Goal: Task Accomplishment & Management: Complete application form

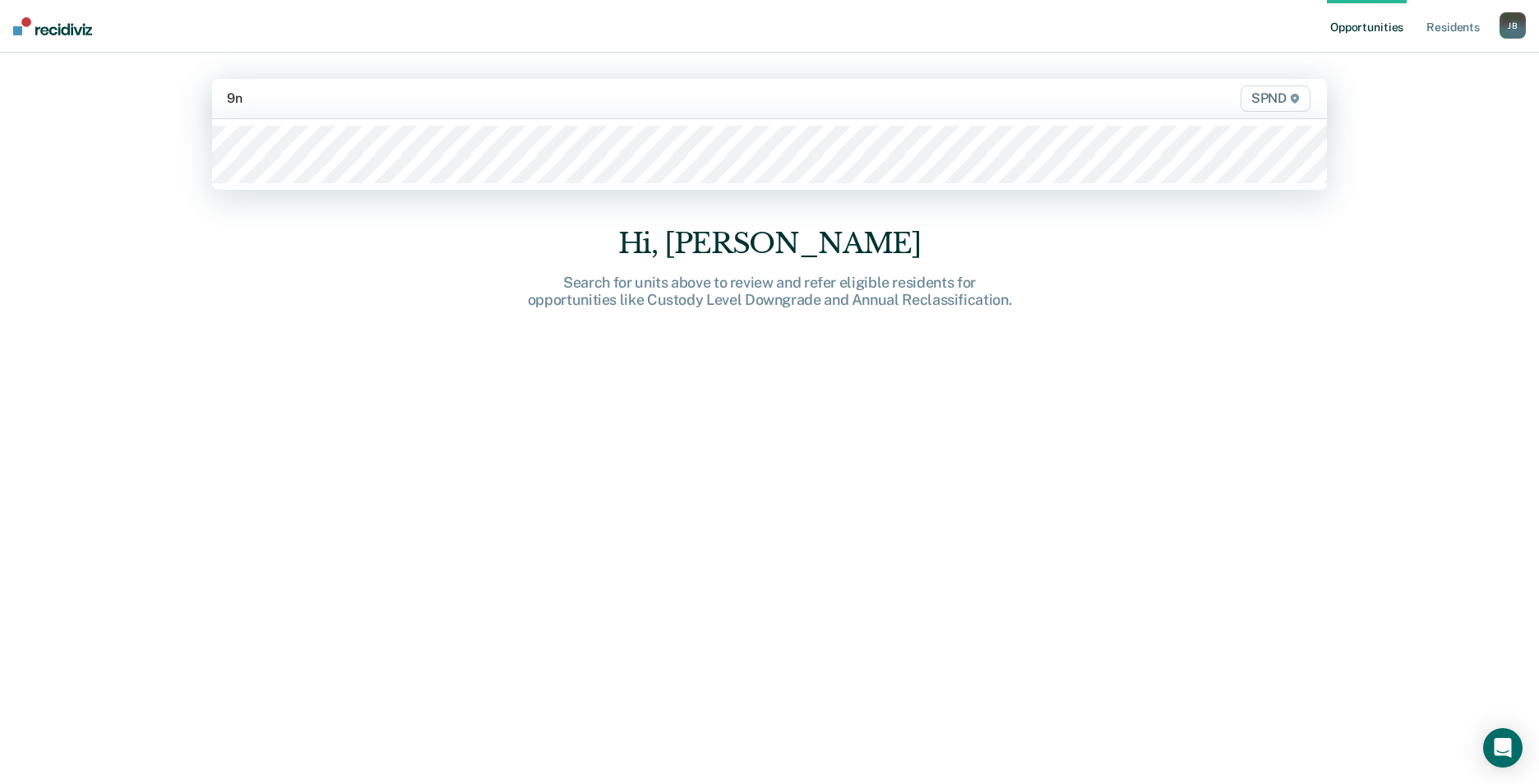
type input "9n3"
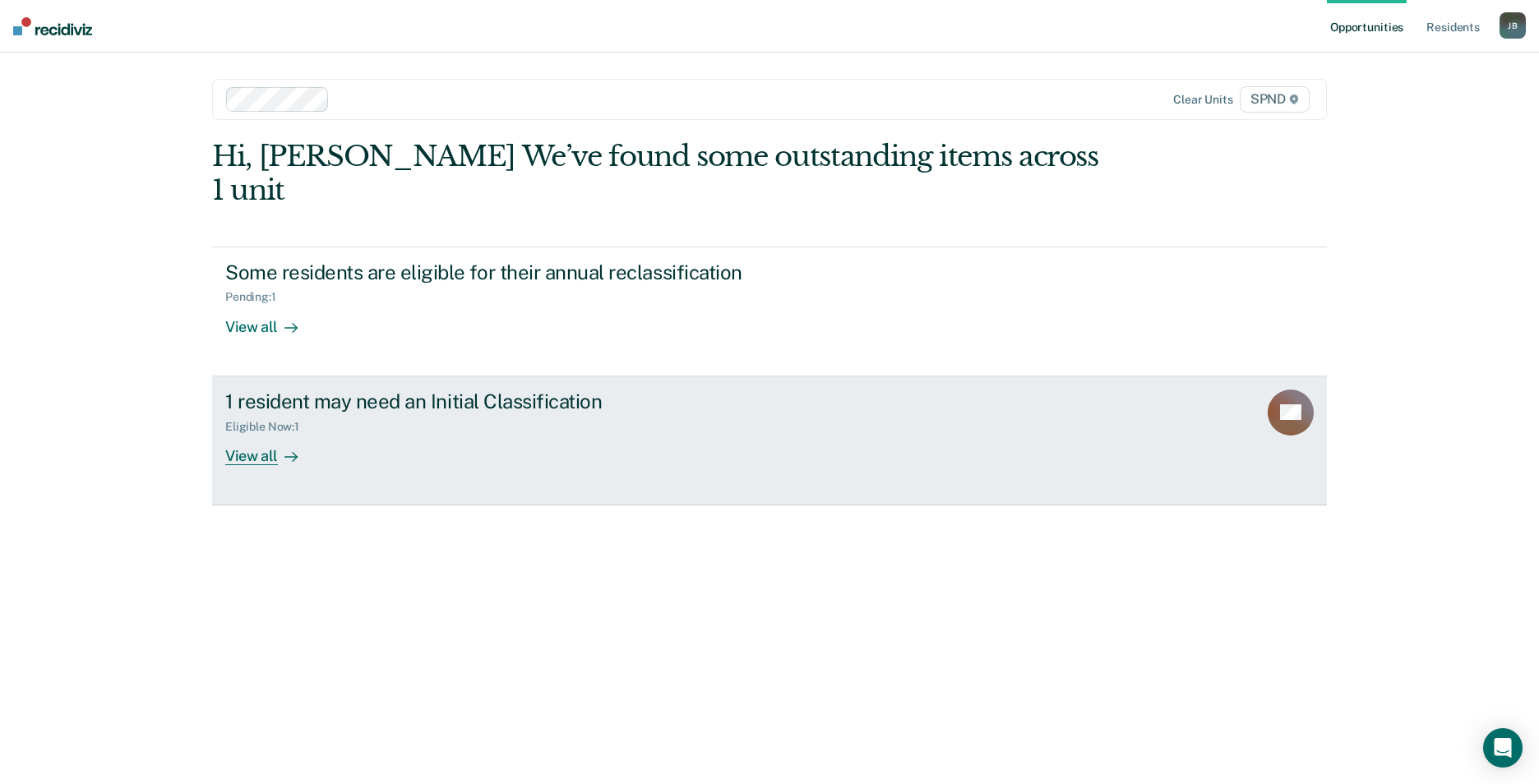
click at [270, 433] on div "View all" at bounding box center [272, 448] width 92 height 32
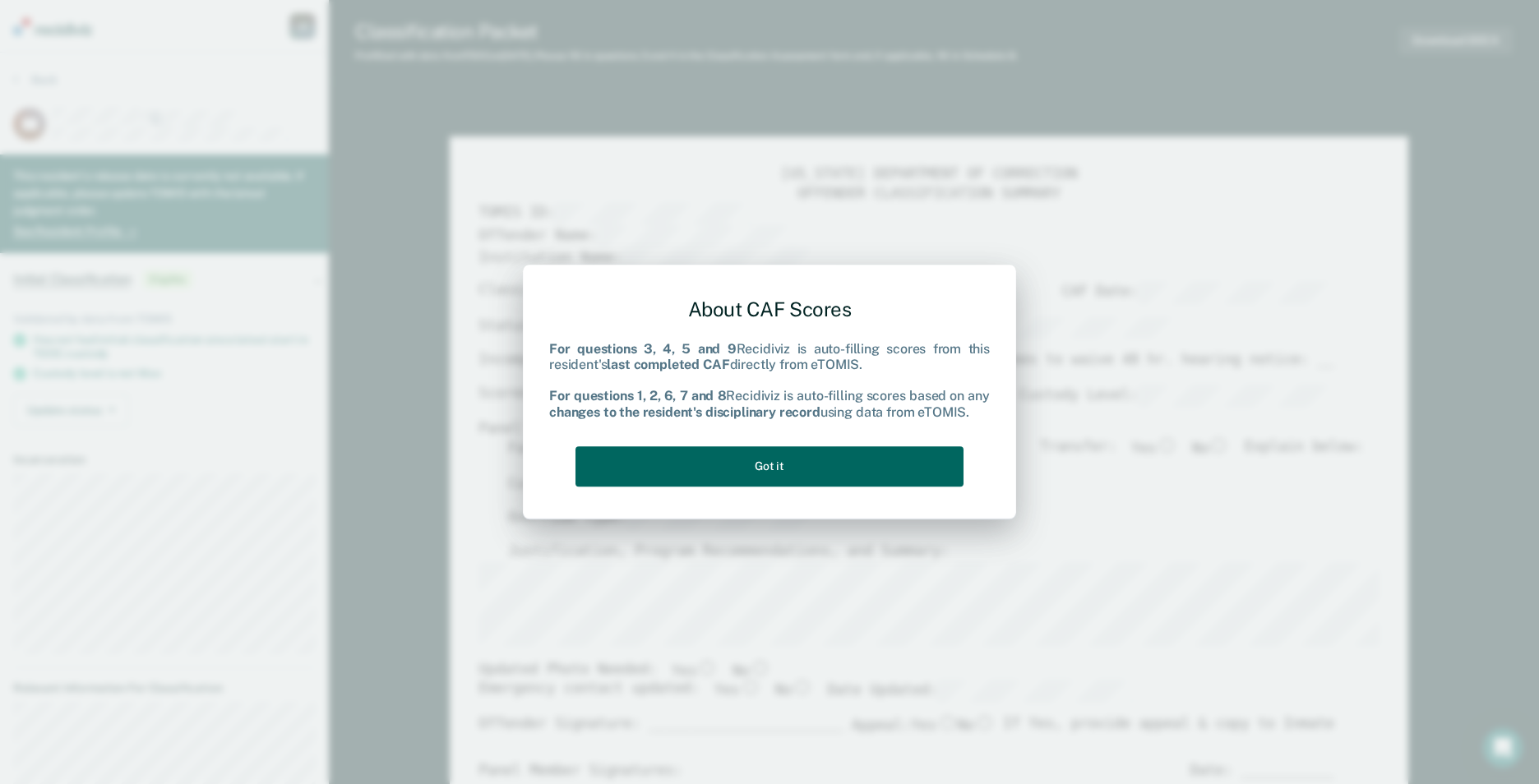
click at [806, 448] on button "Got it" at bounding box center [769, 466] width 388 height 40
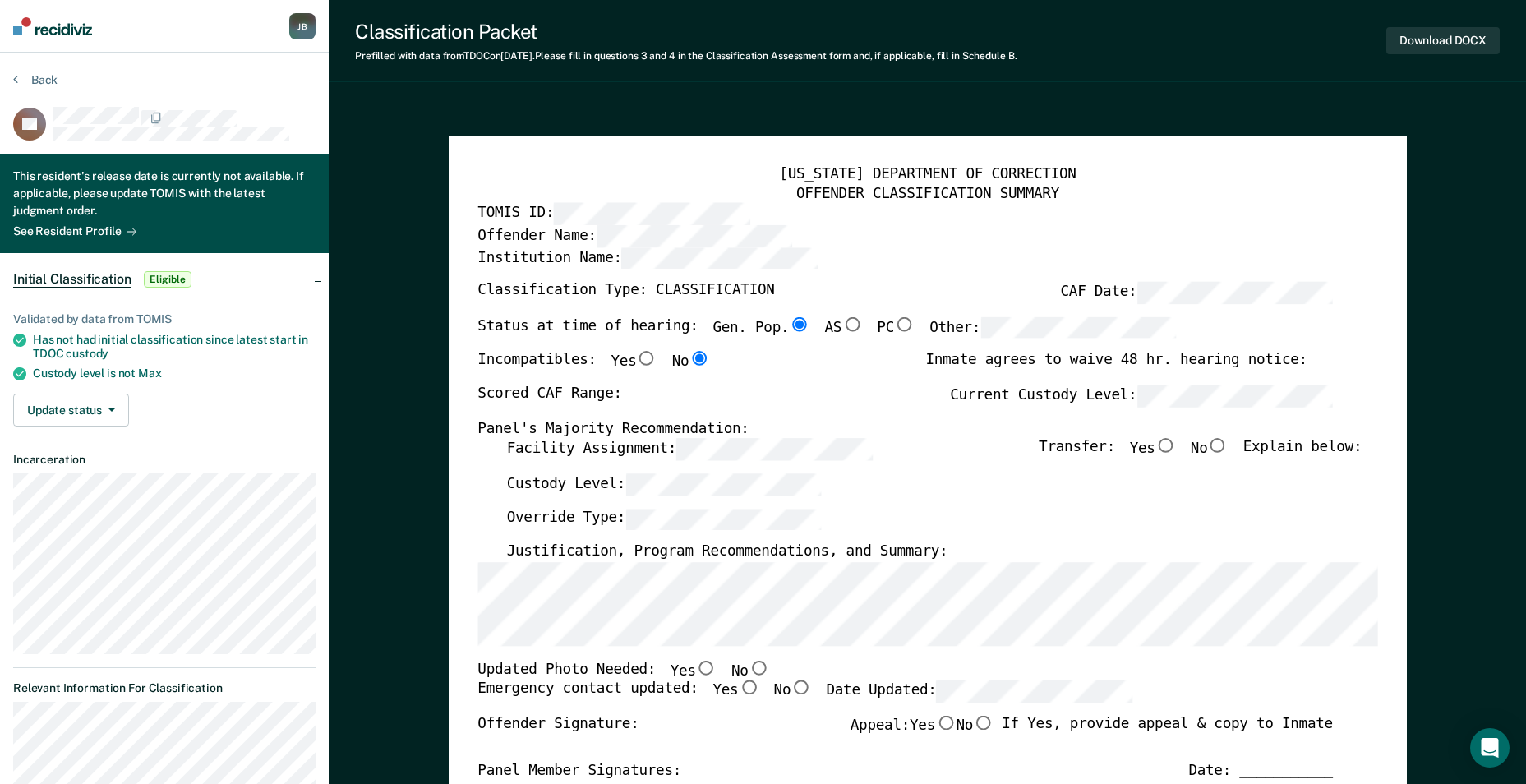
type textarea "x"
radio input "false"
click at [1222, 450] on input "No" at bounding box center [1218, 446] width 22 height 14
type textarea "x"
radio input "true"
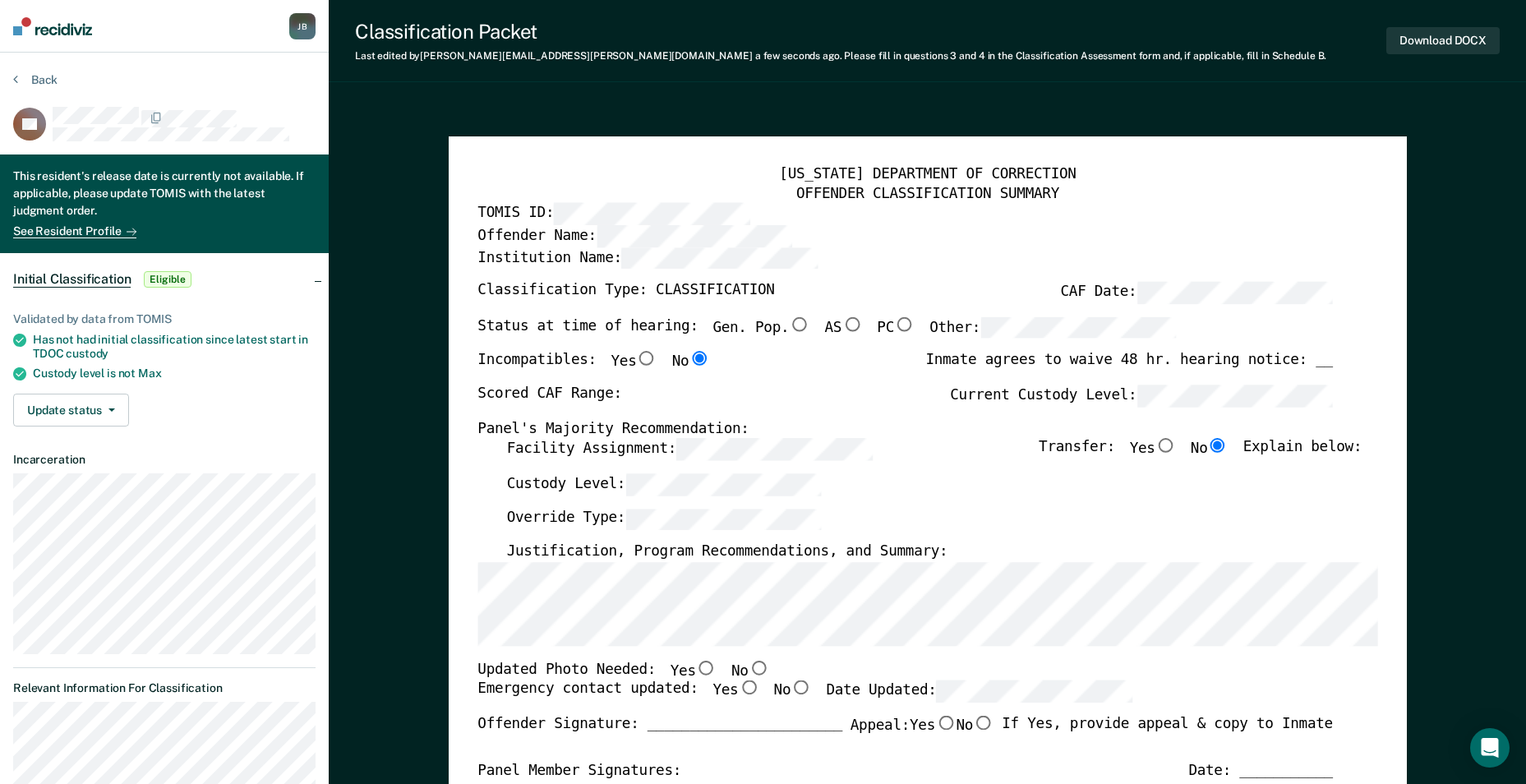
click at [696, 669] on input "Yes" at bounding box center [706, 668] width 22 height 14
type textarea "x"
radio input "true"
click at [738, 689] on input "Yes" at bounding box center [749, 688] width 22 height 14
type textarea "x"
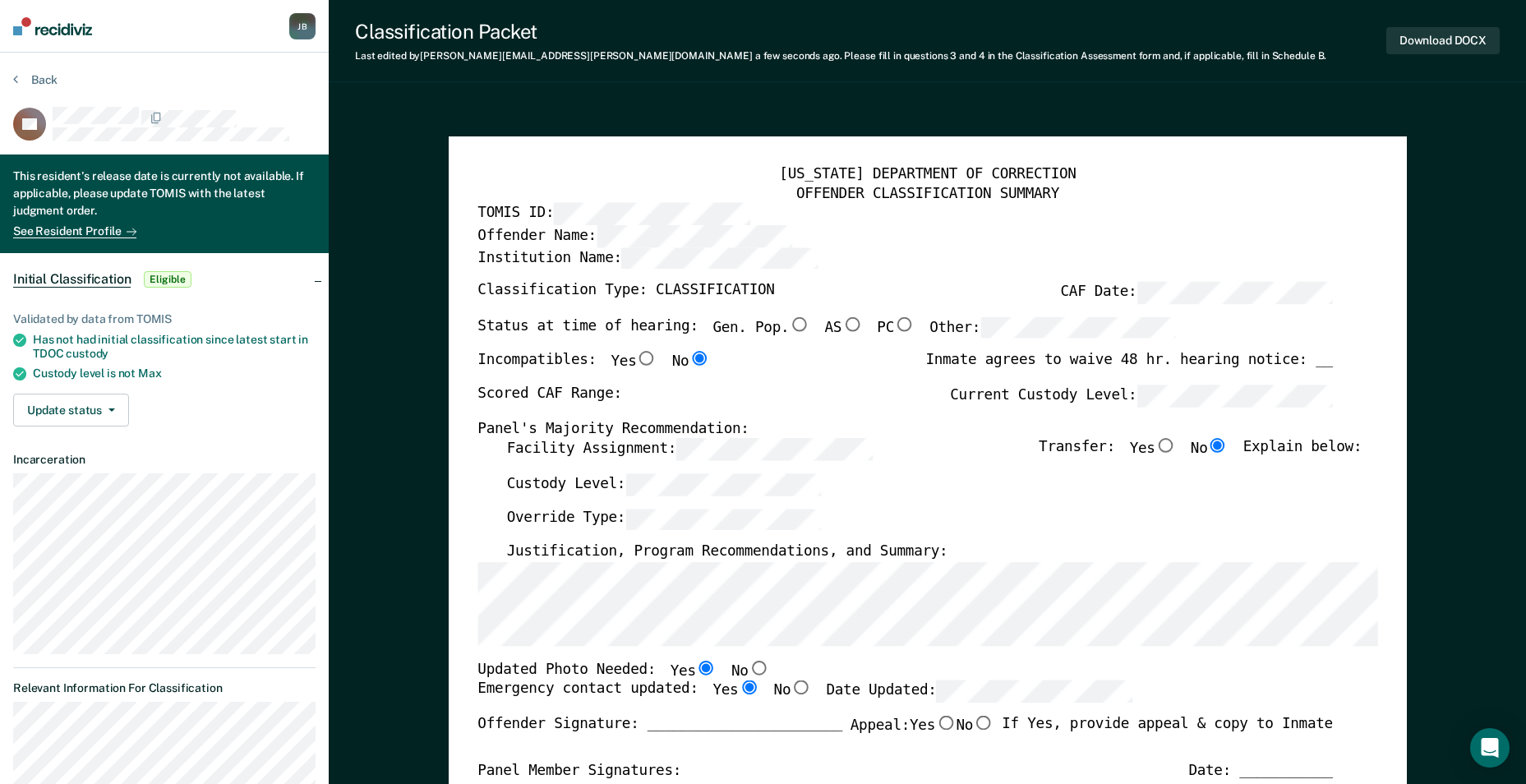
radio input "true"
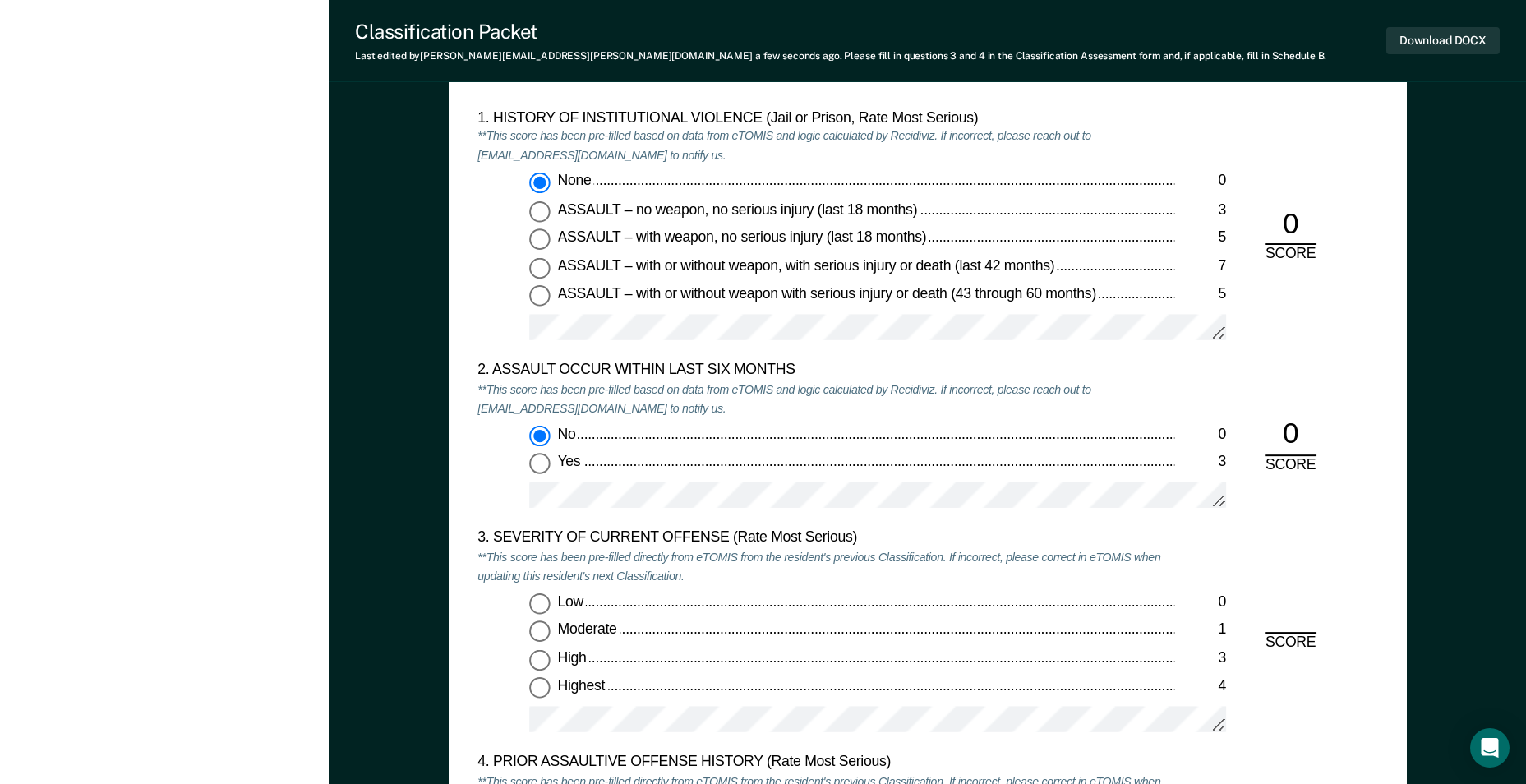
scroll to position [1643, 0]
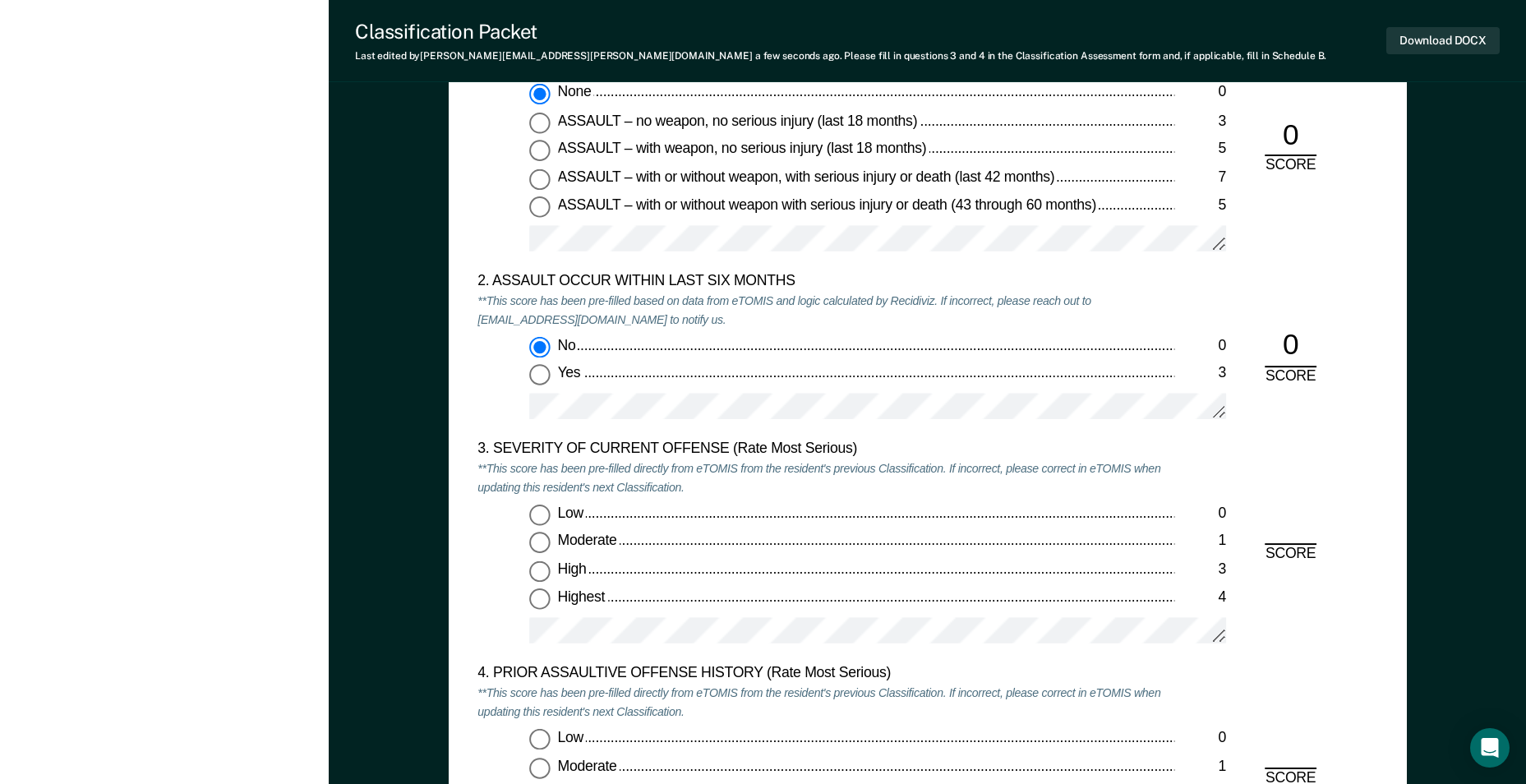
click at [545, 514] on input "Low 0" at bounding box center [540, 515] width 22 height 22
type textarea "x"
radio input "true"
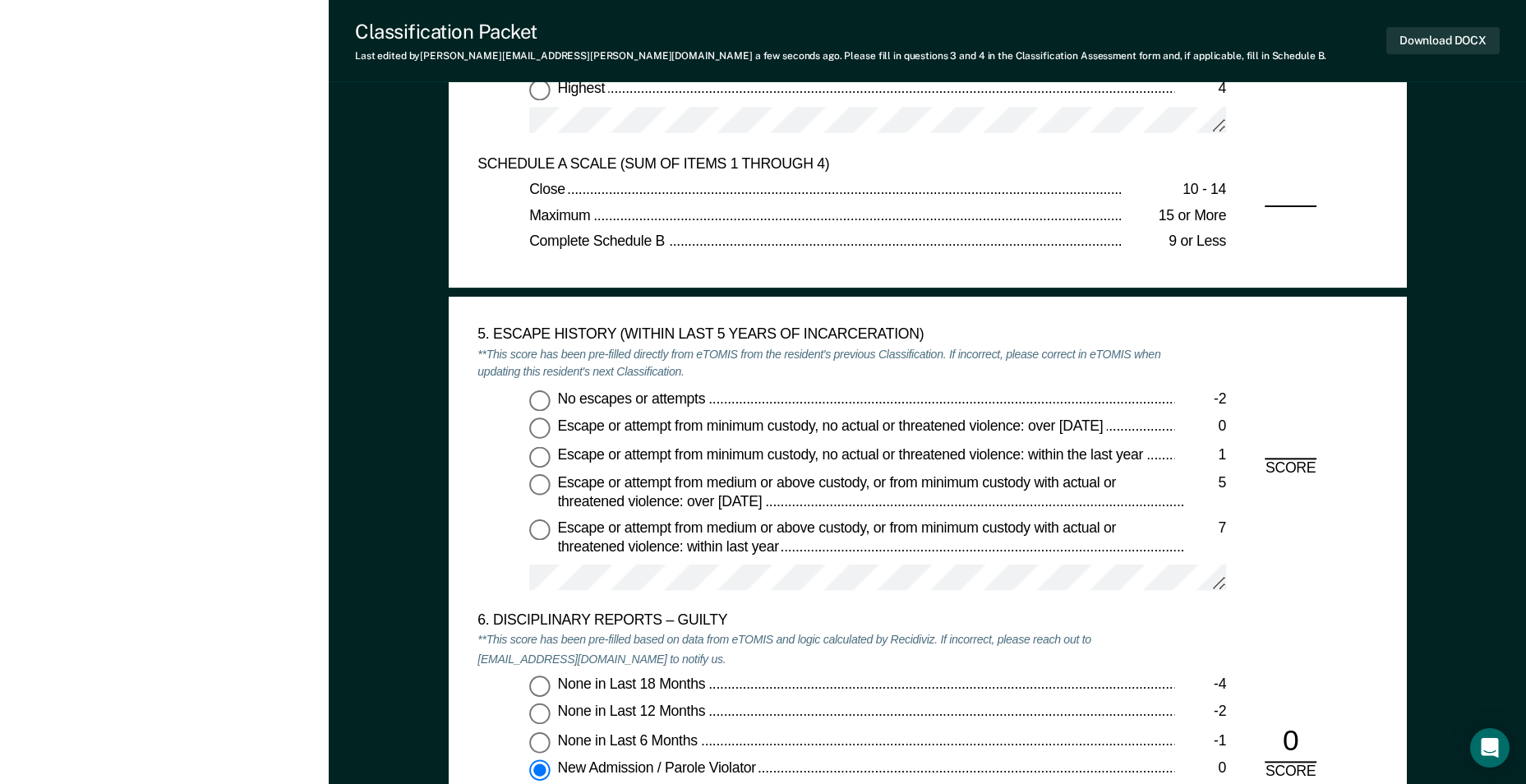
scroll to position [2383, 0]
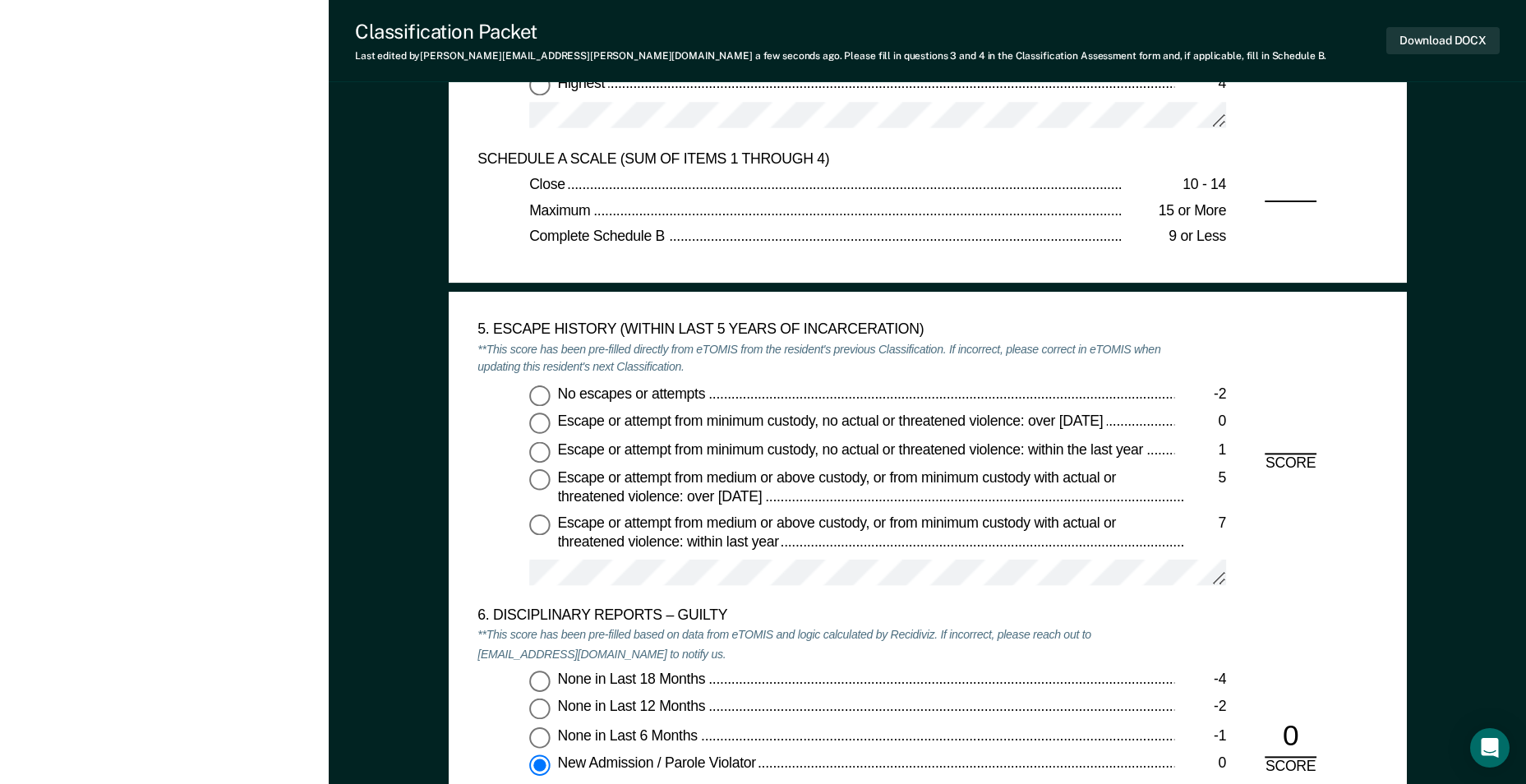
click at [1222, 395] on div "-2" at bounding box center [1200, 395] width 52 height 19
click at [551, 395] on input "No escapes or attempts -2" at bounding box center [540, 397] width 22 height 22
type textarea "x"
radio input "true"
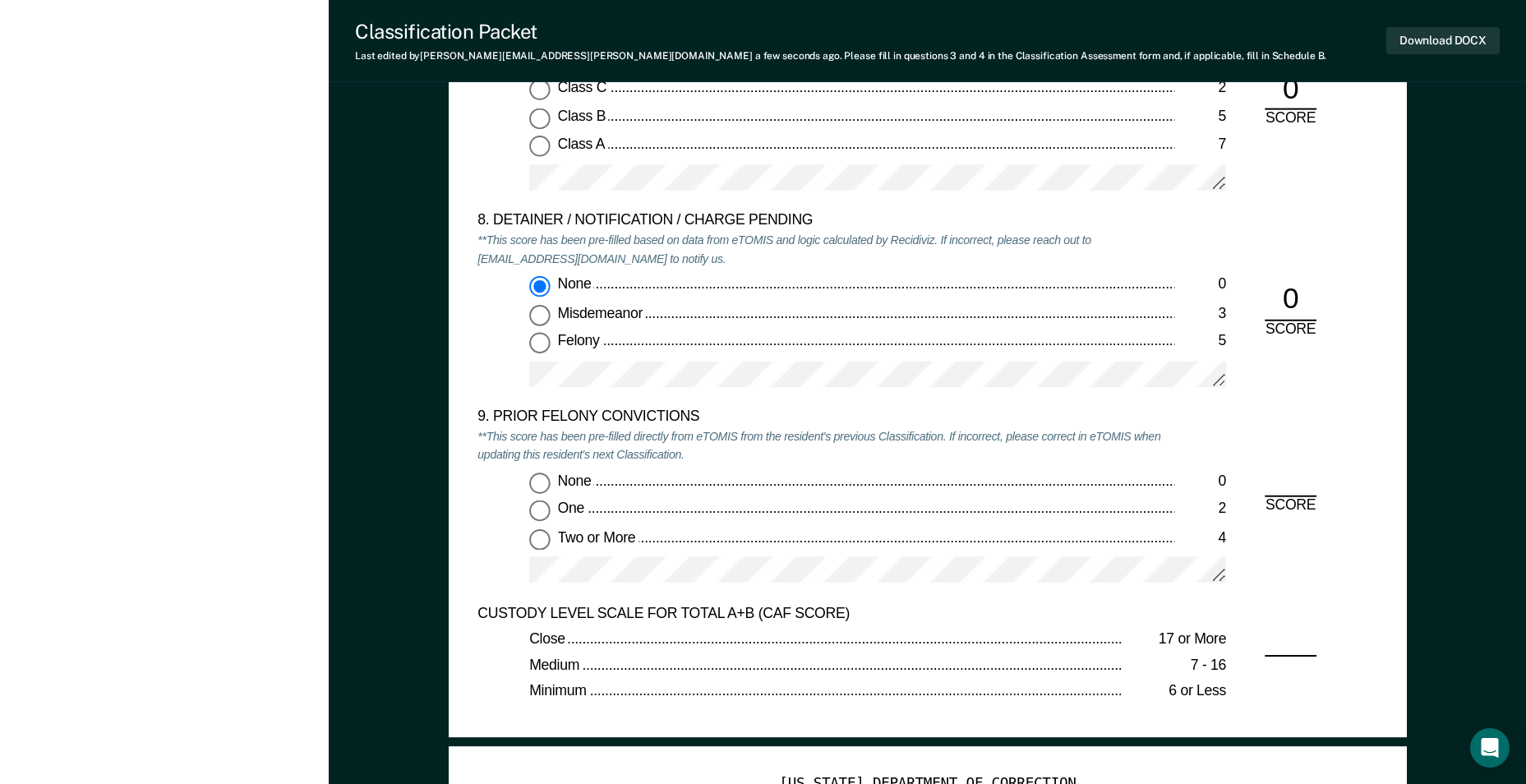
scroll to position [3286, 0]
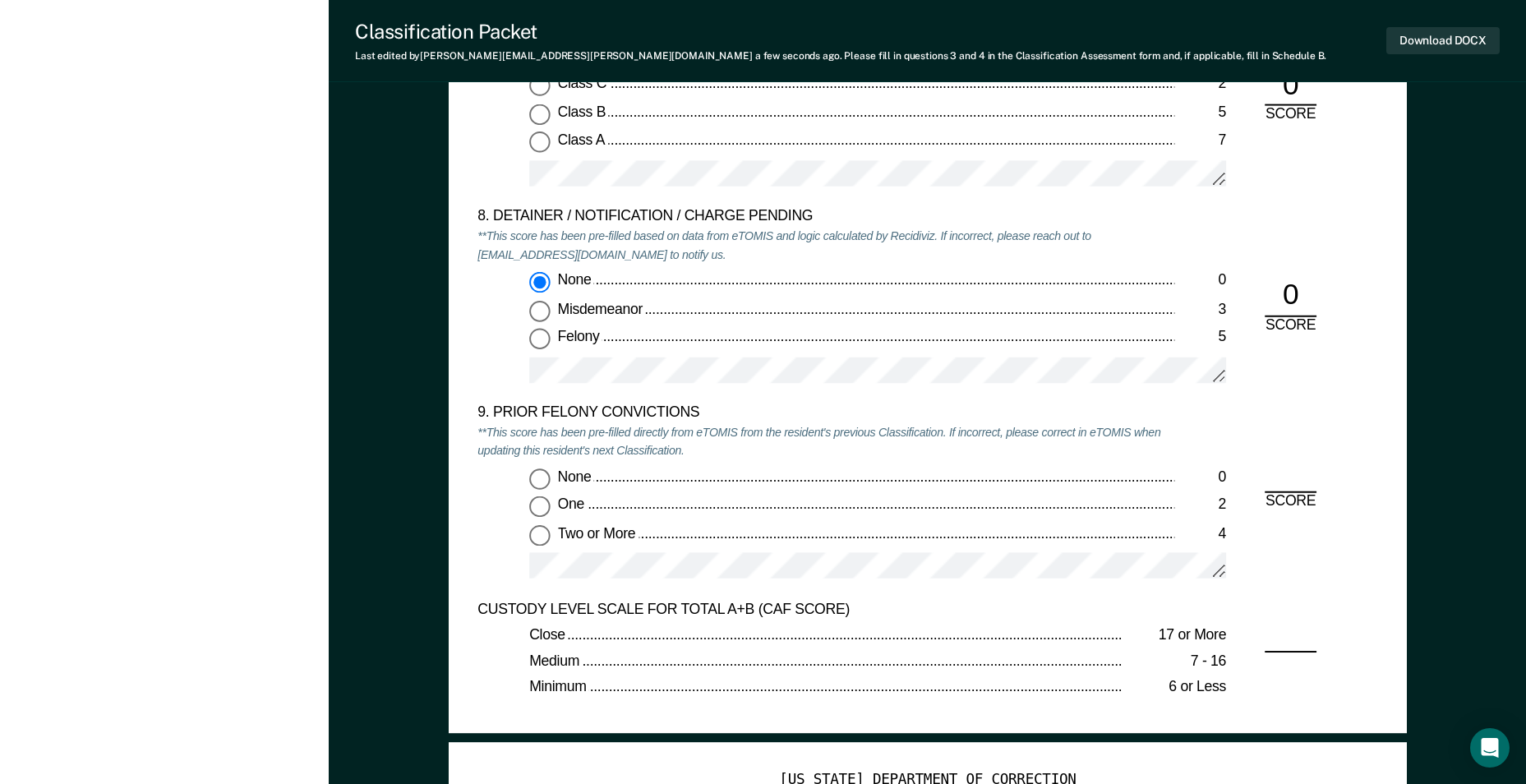
click at [539, 534] on input "Two or More 4" at bounding box center [540, 536] width 22 height 22
type textarea "x"
radio input "true"
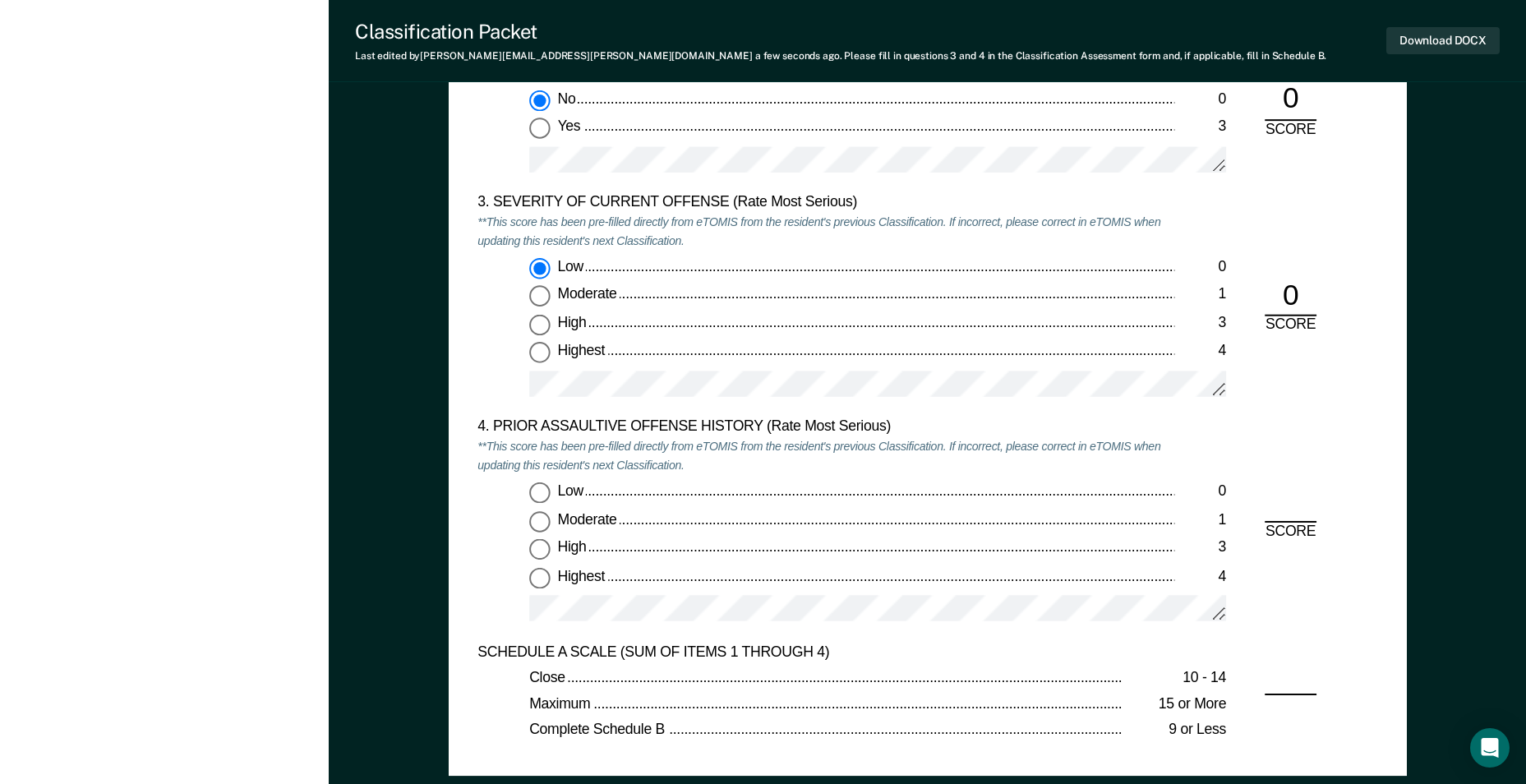
scroll to position [1972, 0]
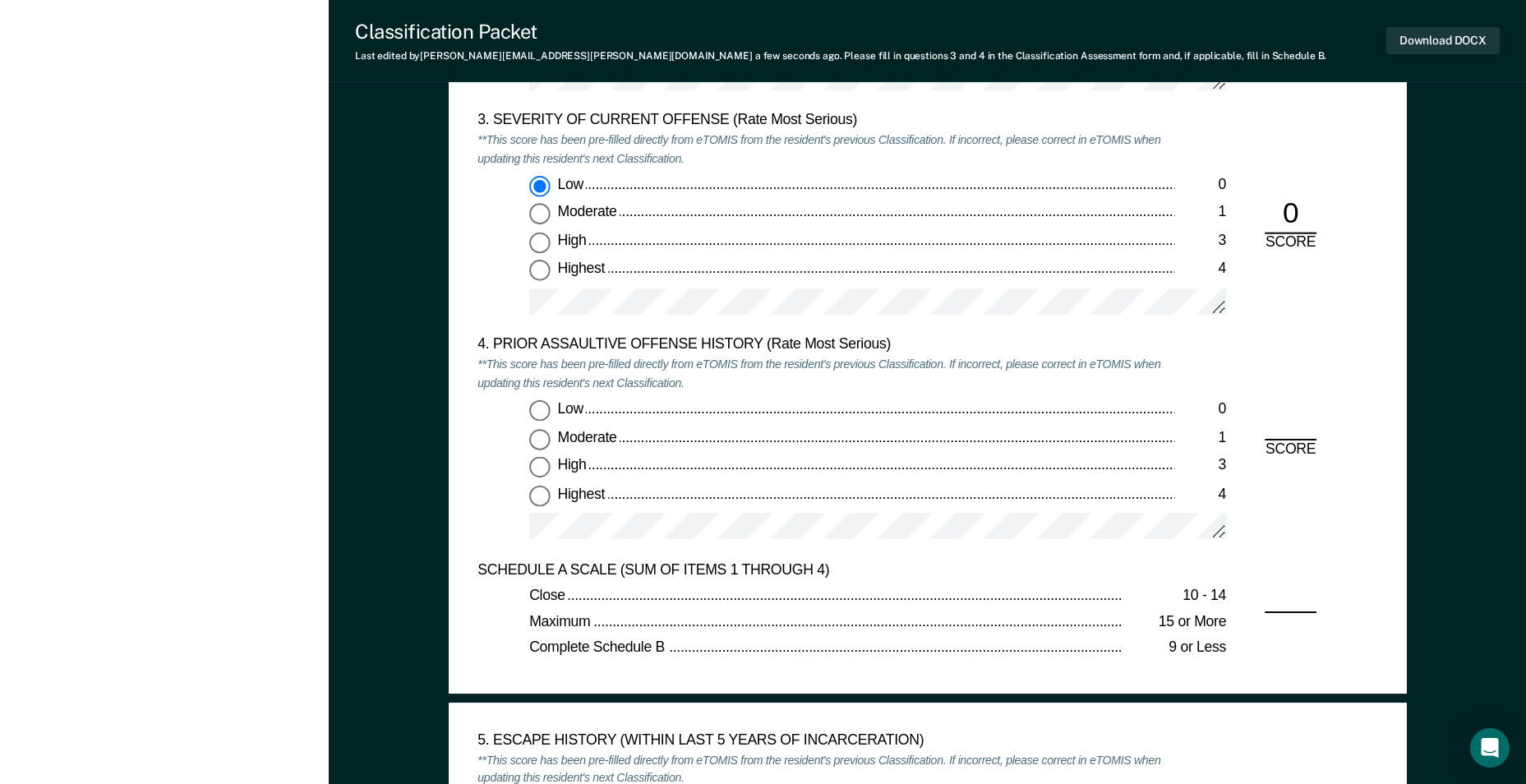
click at [544, 410] on input "Low 0" at bounding box center [540, 411] width 22 height 22
type textarea "x"
radio input "true"
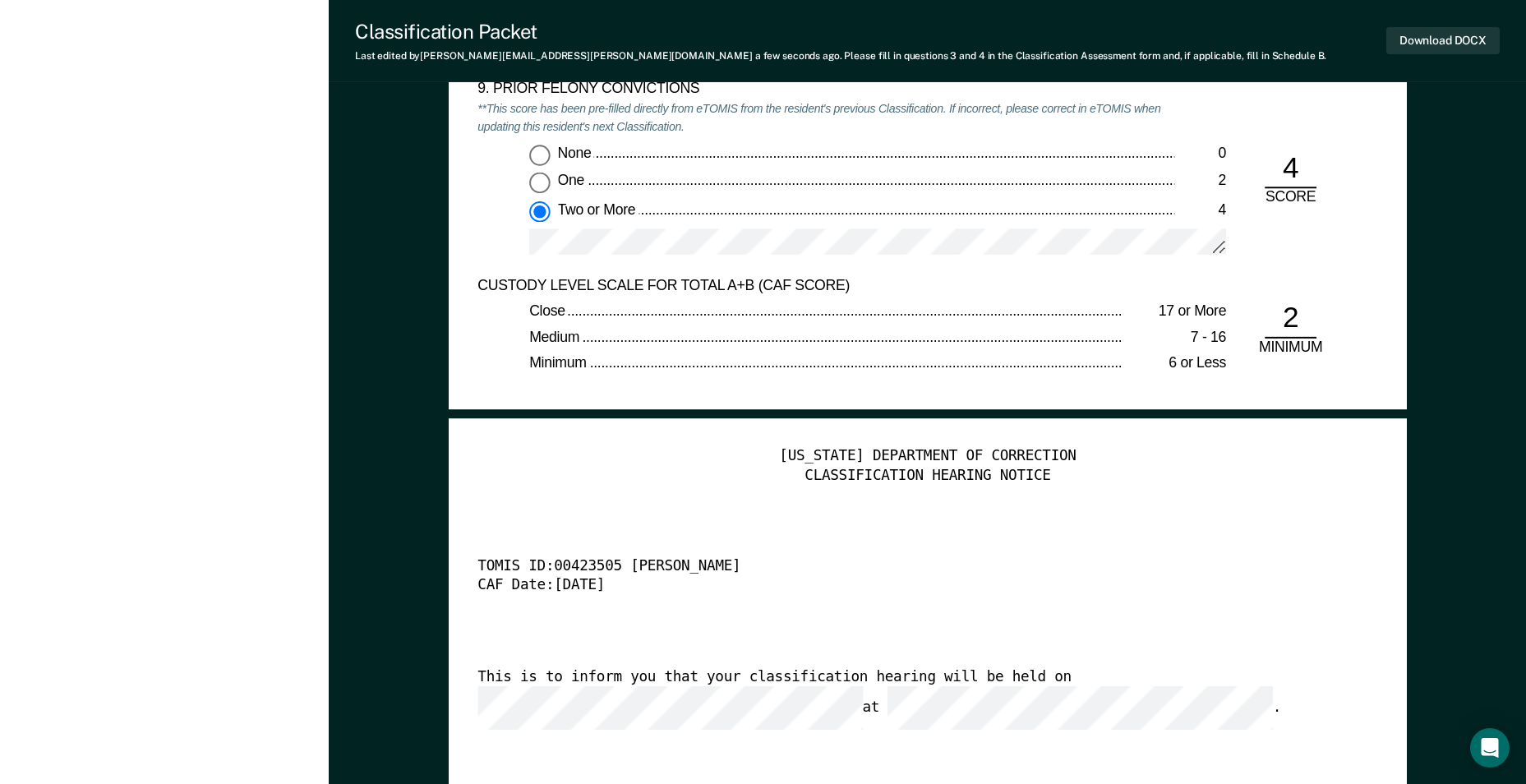
scroll to position [3697, 0]
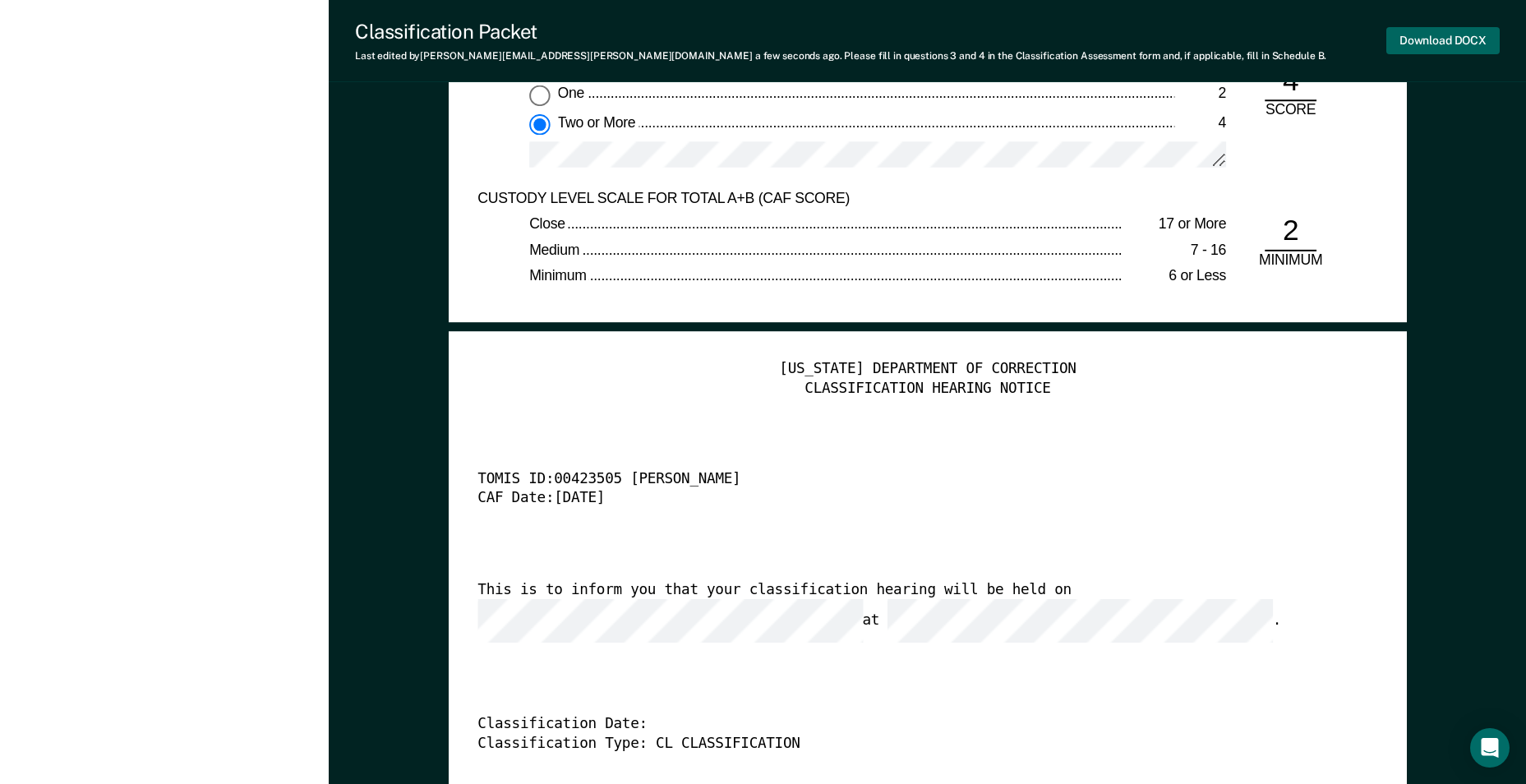
click at [1441, 38] on button "Download DOCX" at bounding box center [1443, 41] width 113 height 27
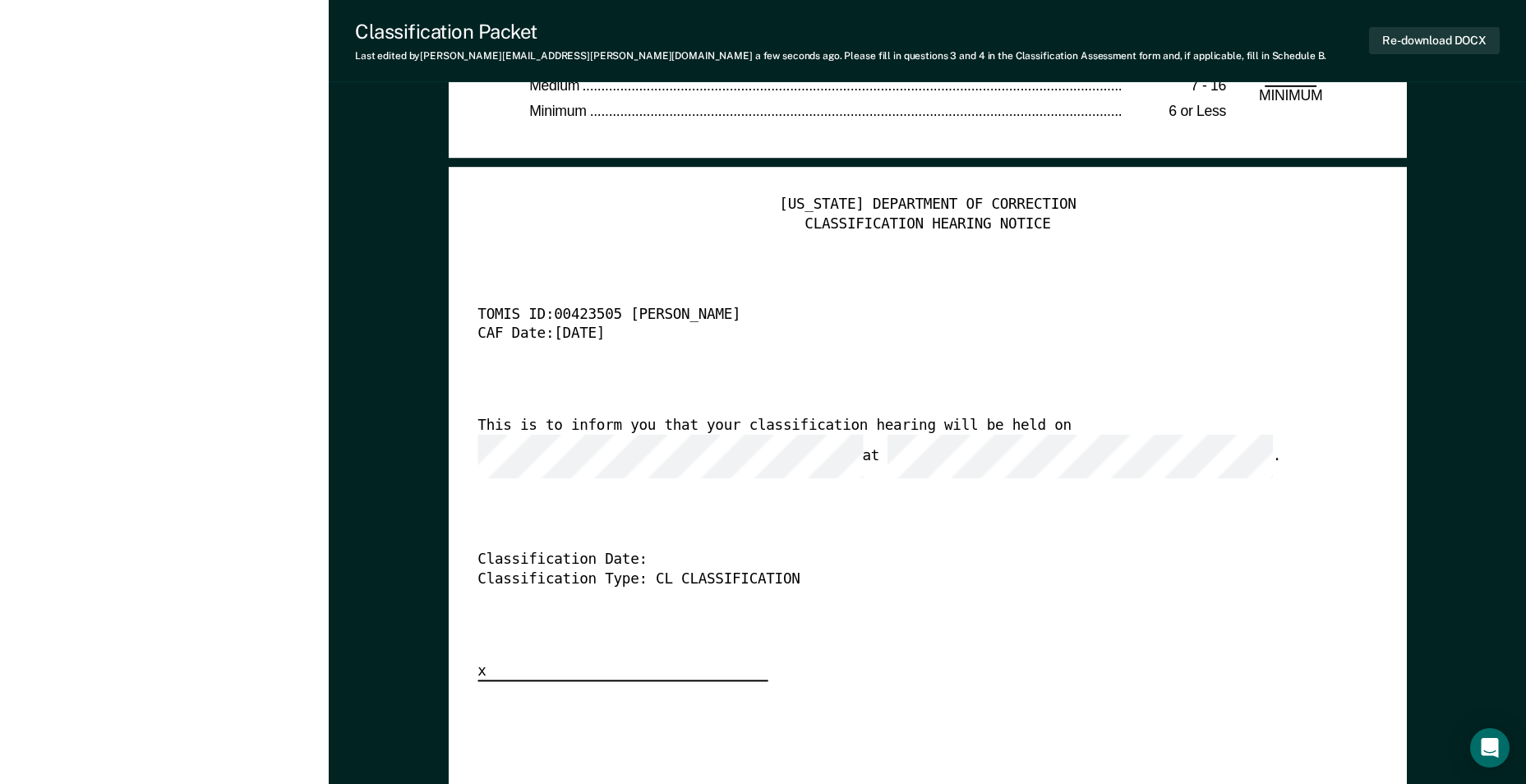
scroll to position [0, 3]
type textarea "x"
click at [1426, 41] on button "Re-download DOCX" at bounding box center [1435, 41] width 130 height 27
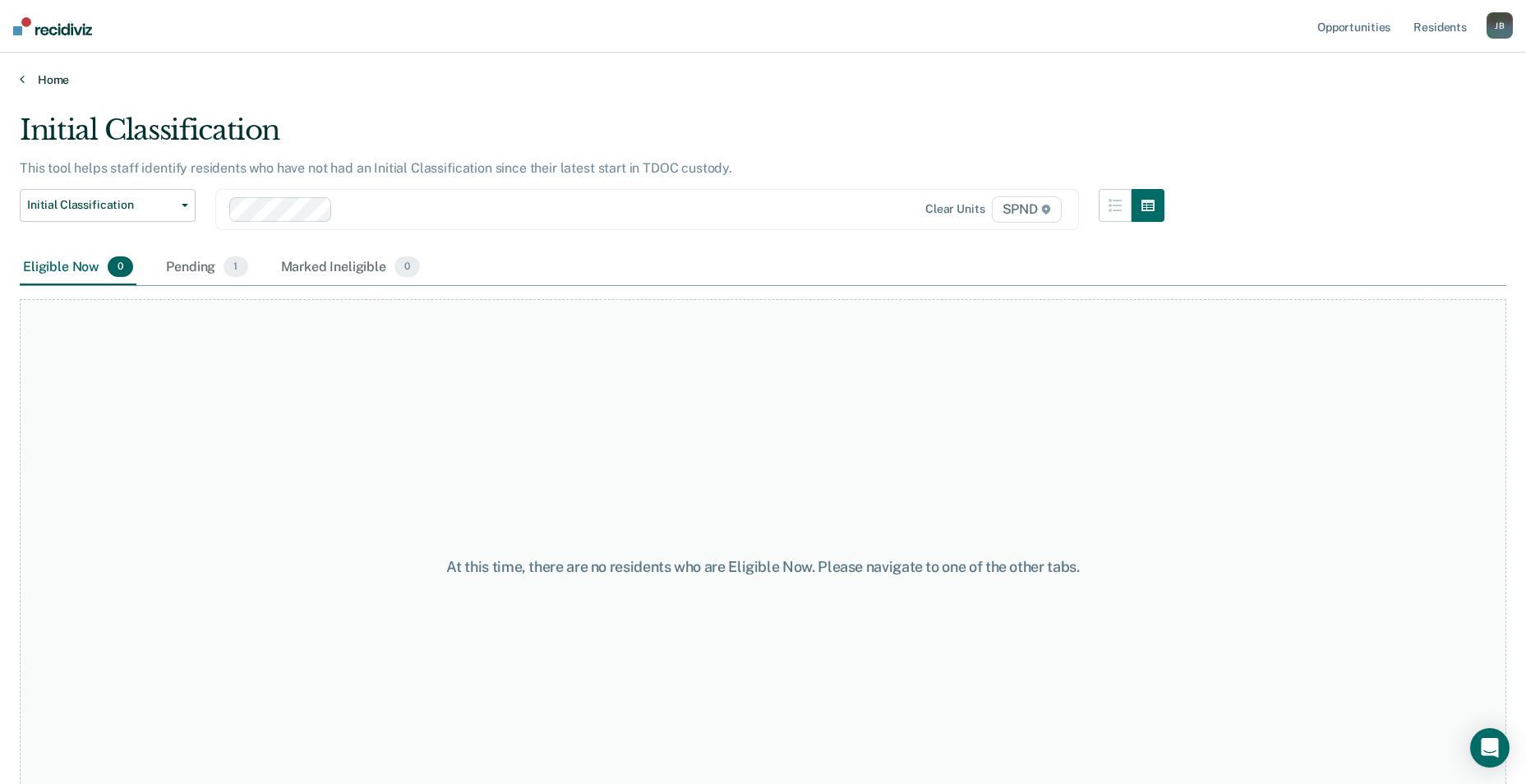
click at [29, 76] on link "Home" at bounding box center [763, 80] width 1487 height 14
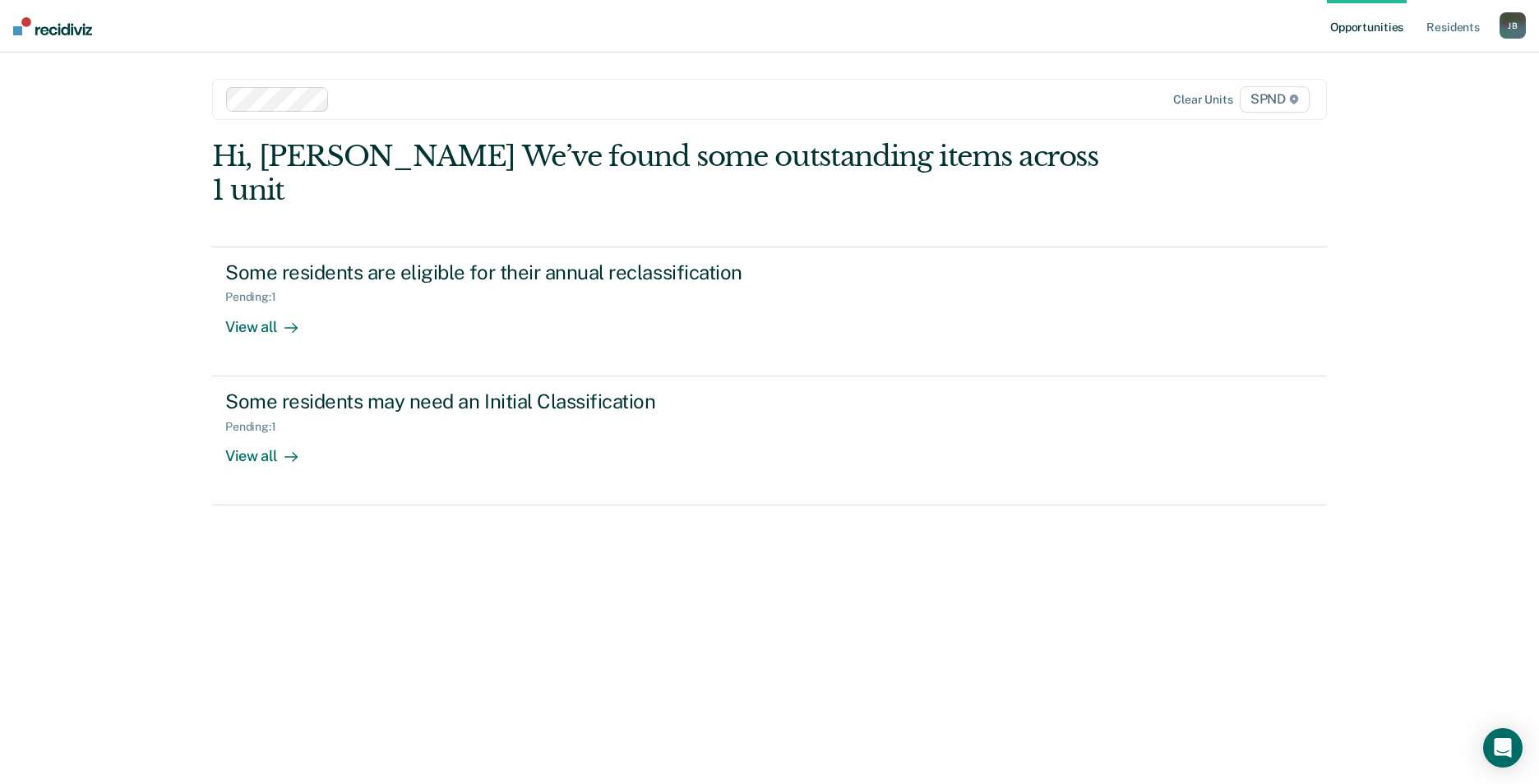
click at [1513, 26] on div "[PERSON_NAME]" at bounding box center [1512, 25] width 26 height 26
click at [1403, 113] on link "Log Out" at bounding box center [1447, 108] width 132 height 14
